Goal: Register for event/course

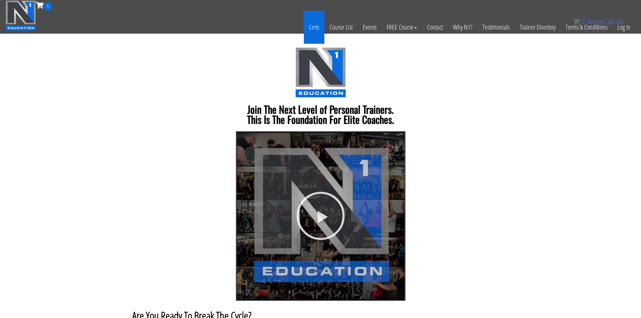
click at [319, 25] on link "Certs" at bounding box center [314, 27] width 21 height 33
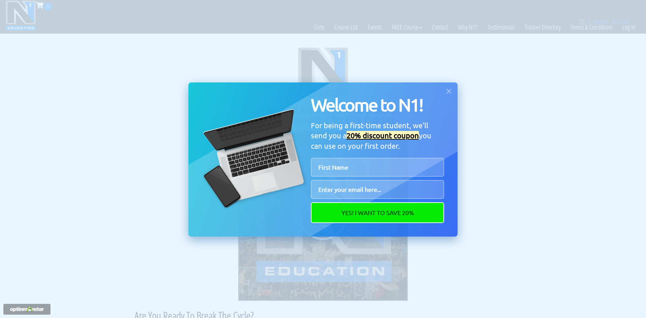
drag, startPoint x: 451, startPoint y: 91, endPoint x: 443, endPoint y: 107, distance: 18.1
click at [451, 91] on icon at bounding box center [448, 91] width 7 height 7
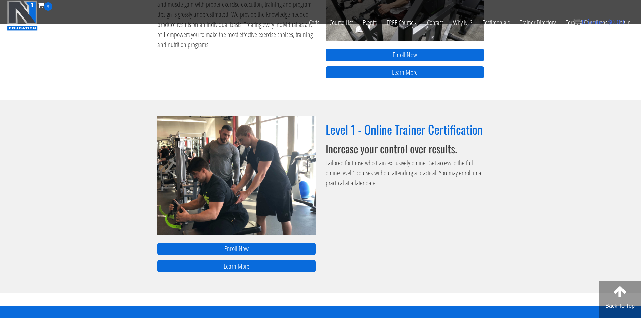
scroll to position [202, 0]
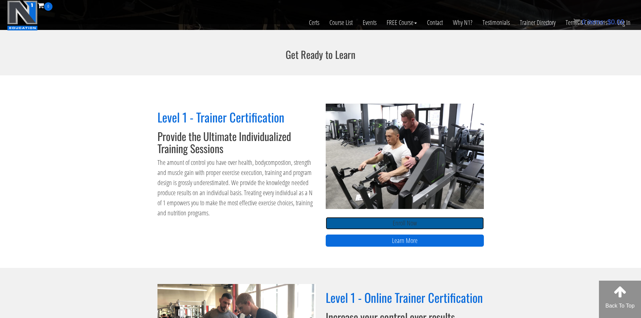
click at [425, 227] on link "Enroll Now" at bounding box center [405, 223] width 158 height 12
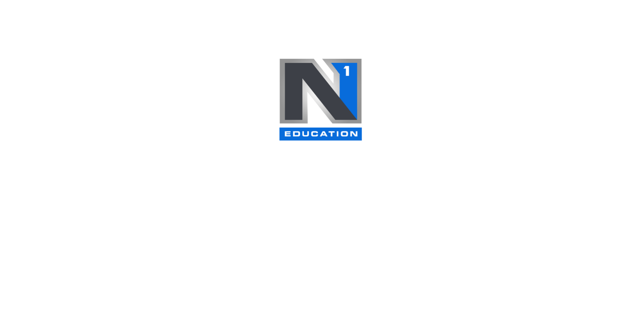
scroll to position [202, 0]
